Goal: Transaction & Acquisition: Purchase product/service

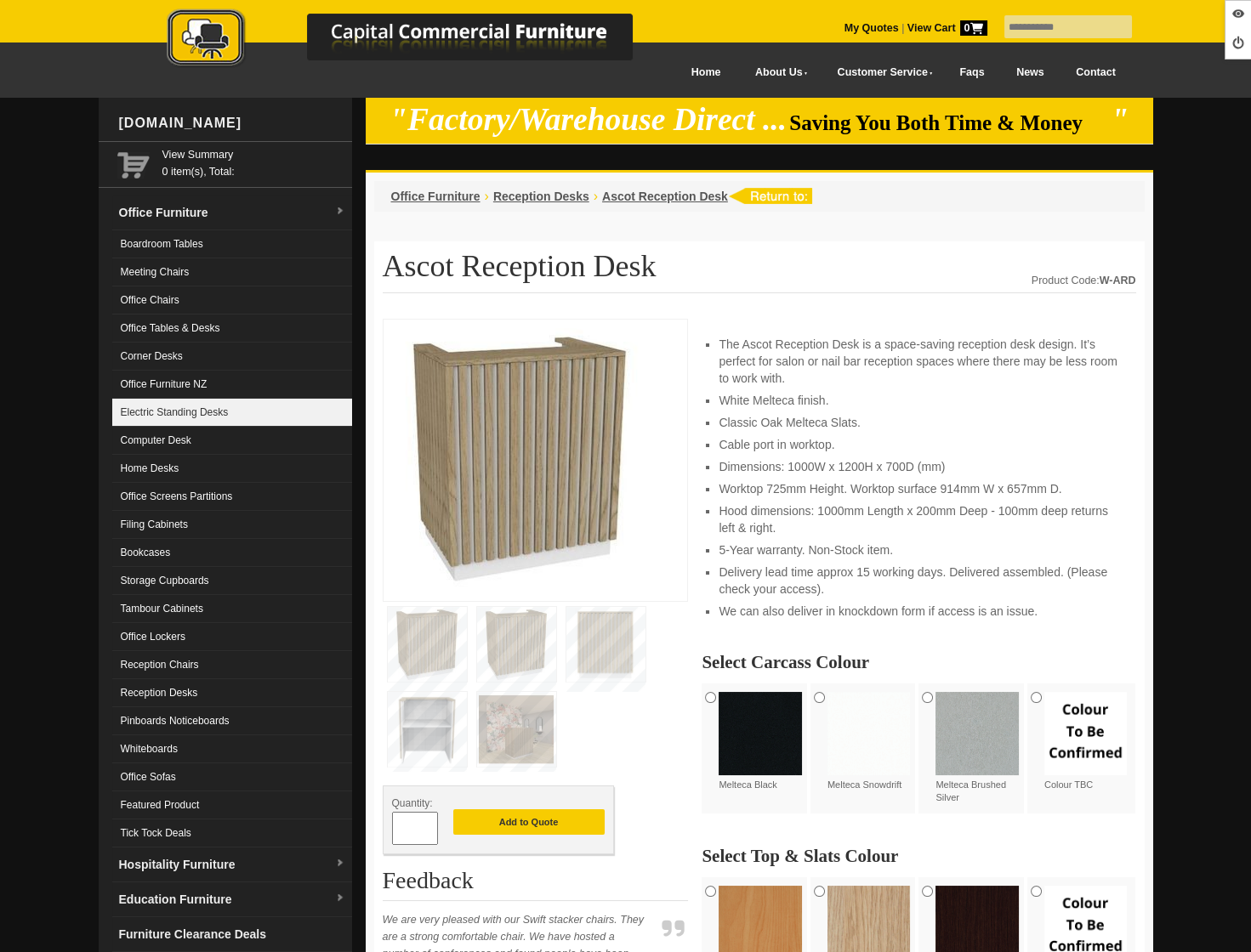
click at [213, 405] on link "Electric Standing Desks" at bounding box center [232, 413] width 240 height 28
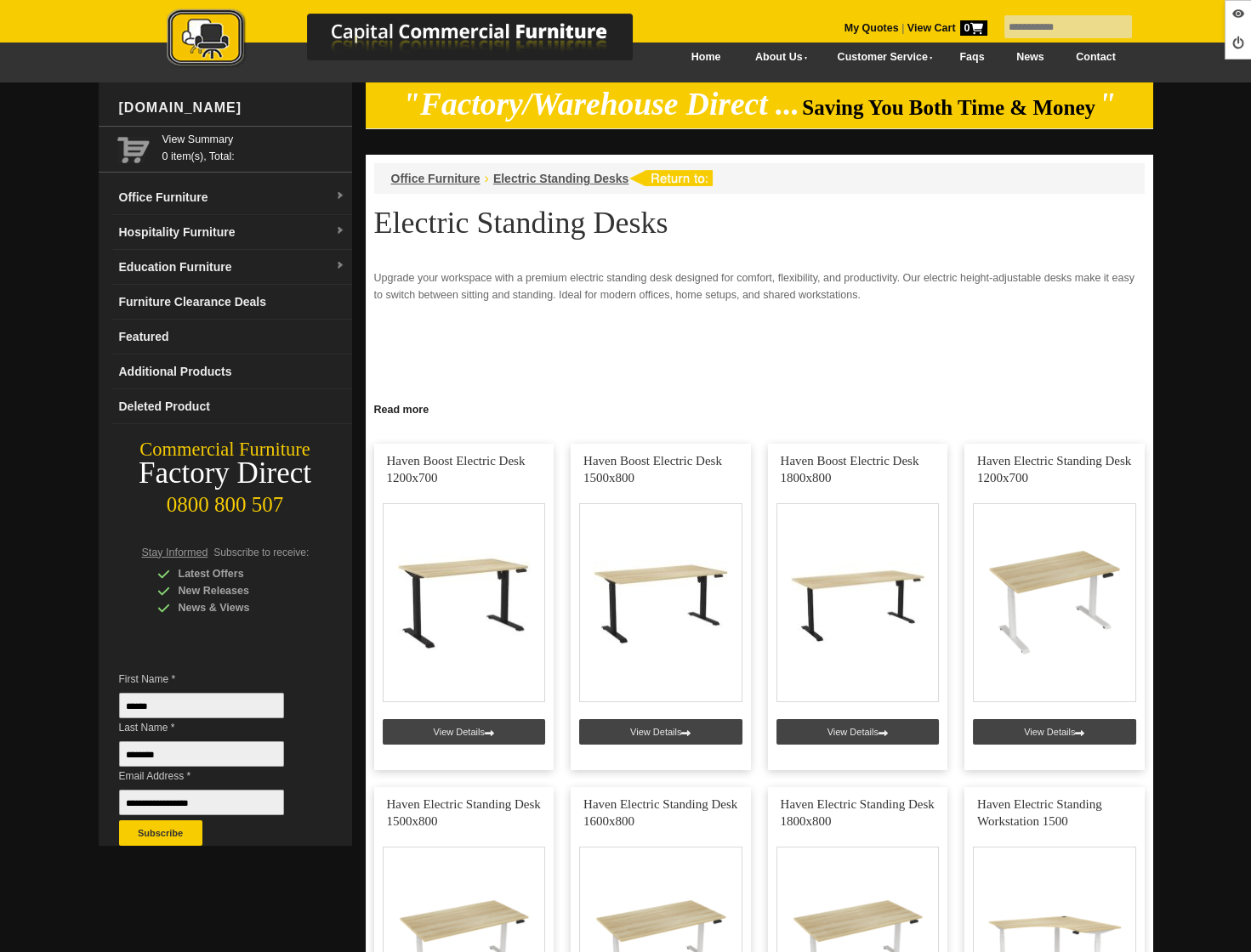
scroll to position [18, 0]
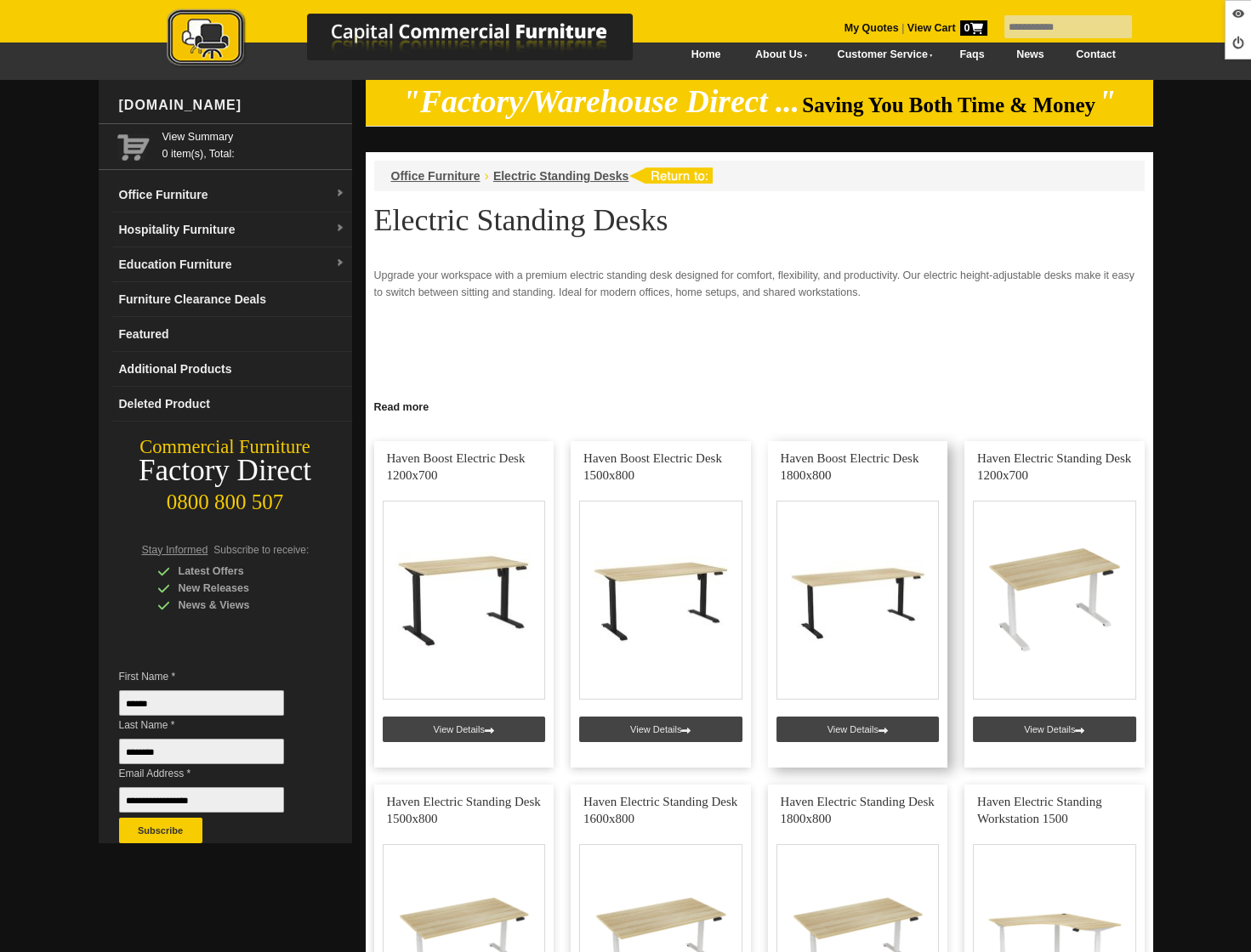
click at [888, 732] on link at bounding box center [858, 604] width 180 height 327
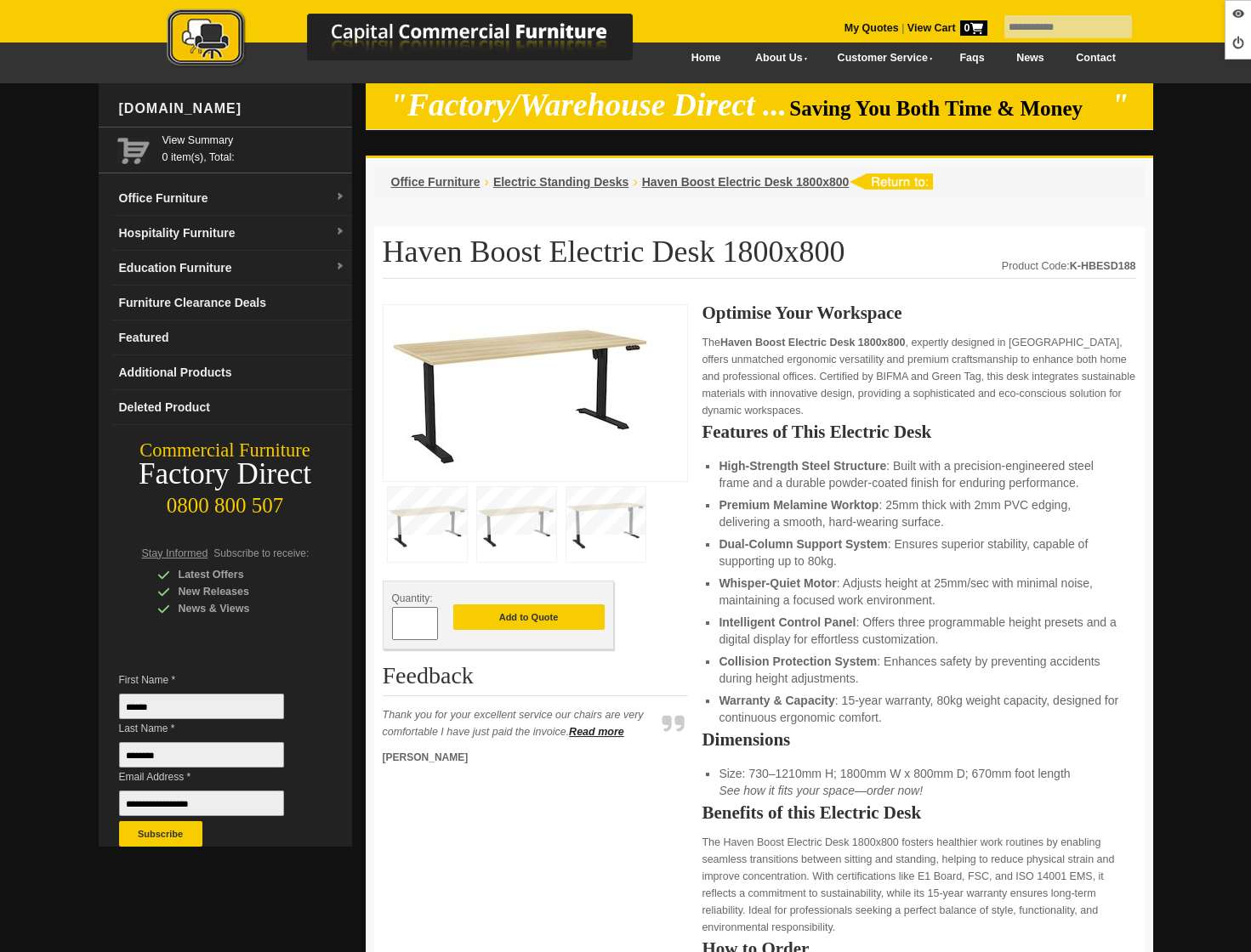
scroll to position [10, 0]
